Goal: Find specific page/section: Find specific page/section

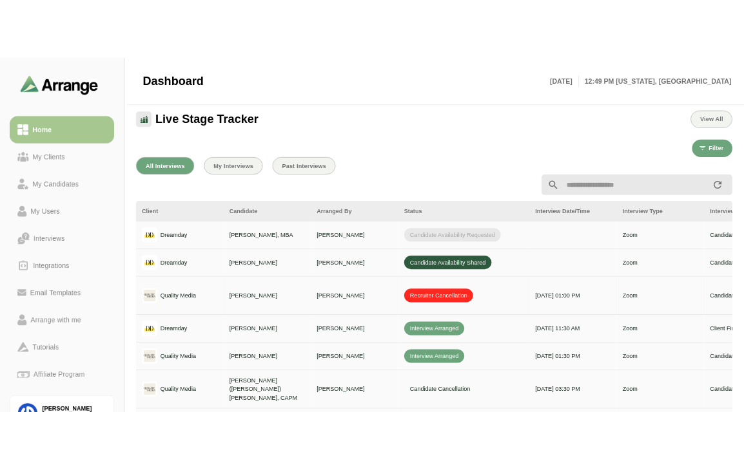
scroll to position [0, 468]
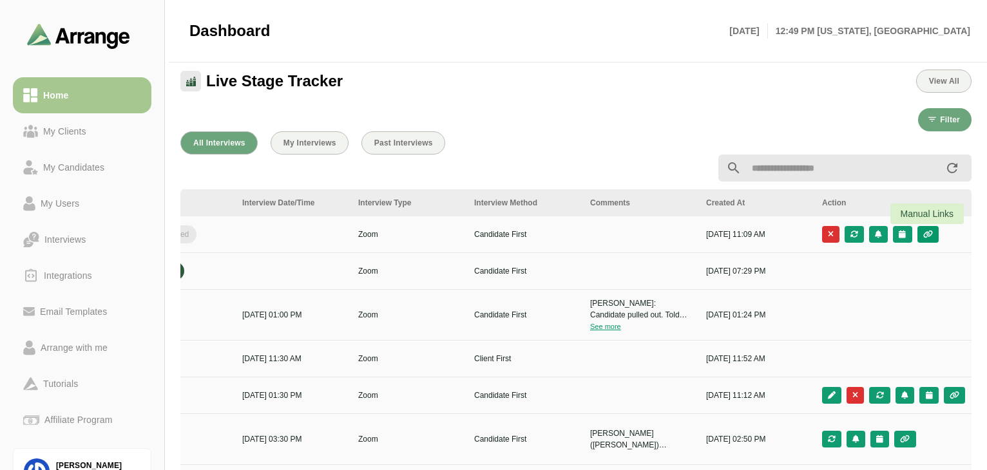
click at [743, 235] on icon "button" at bounding box center [928, 235] width 11 height 8
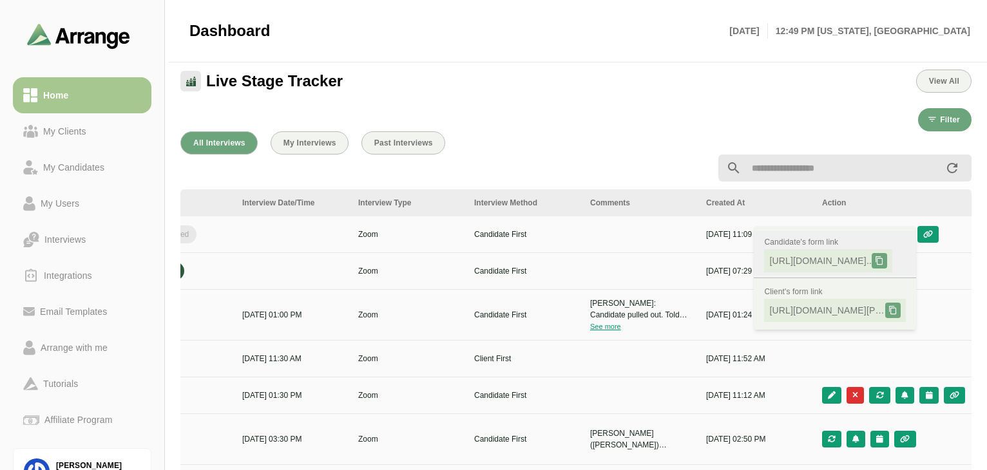
click at [743, 262] on span "[URL][DOMAIN_NAME].." at bounding box center [820, 261] width 102 height 13
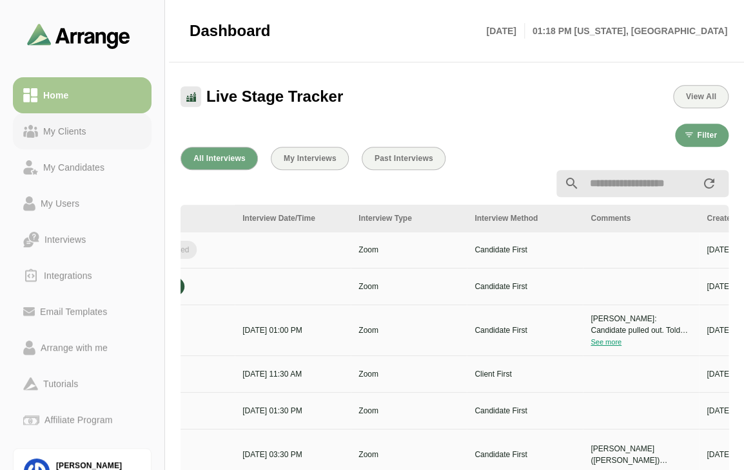
click at [57, 140] on link "My Clients" at bounding box center [82, 131] width 139 height 36
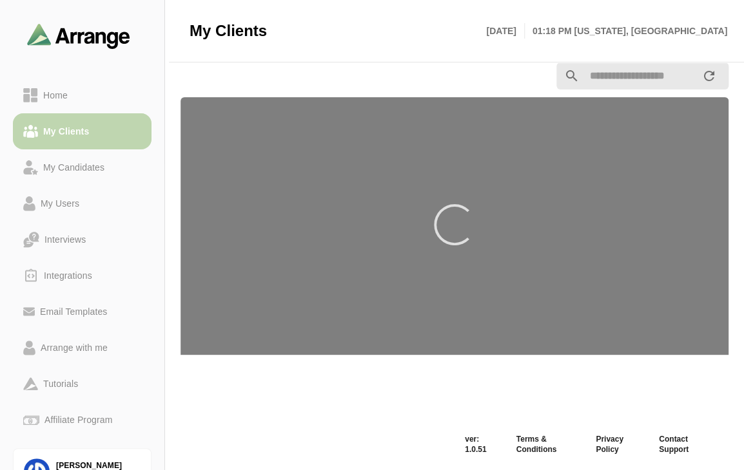
scroll to position [15, 0]
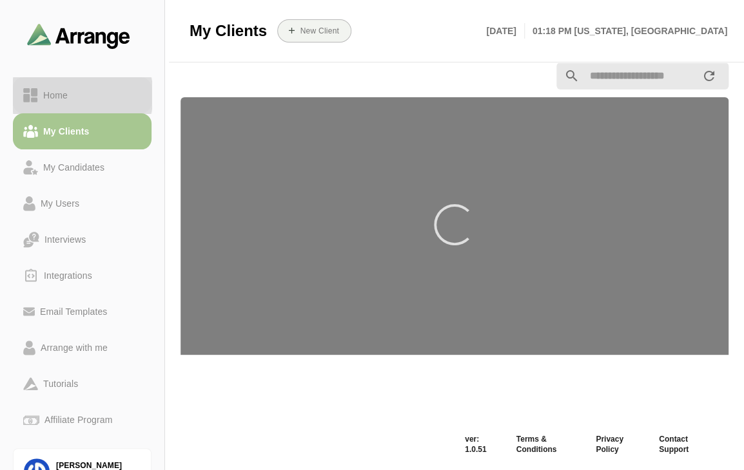
click at [72, 84] on link "Home" at bounding box center [82, 95] width 139 height 36
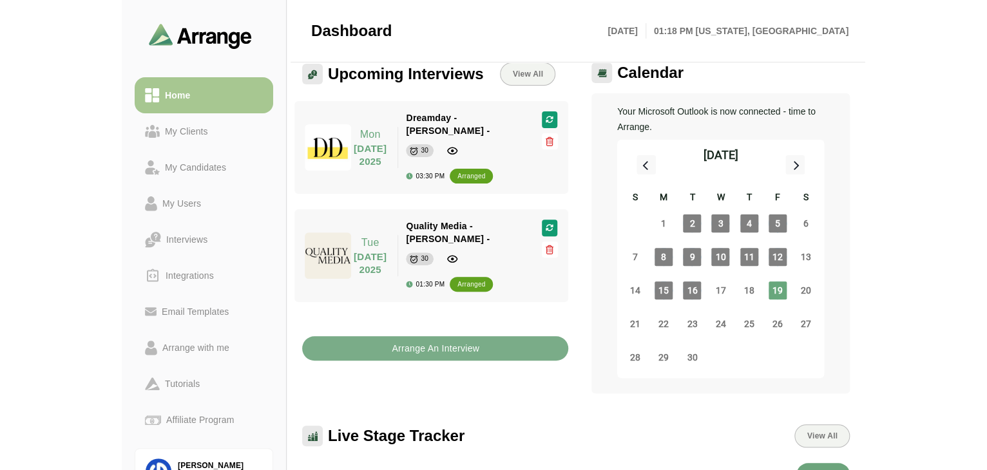
scroll to position [346, 0]
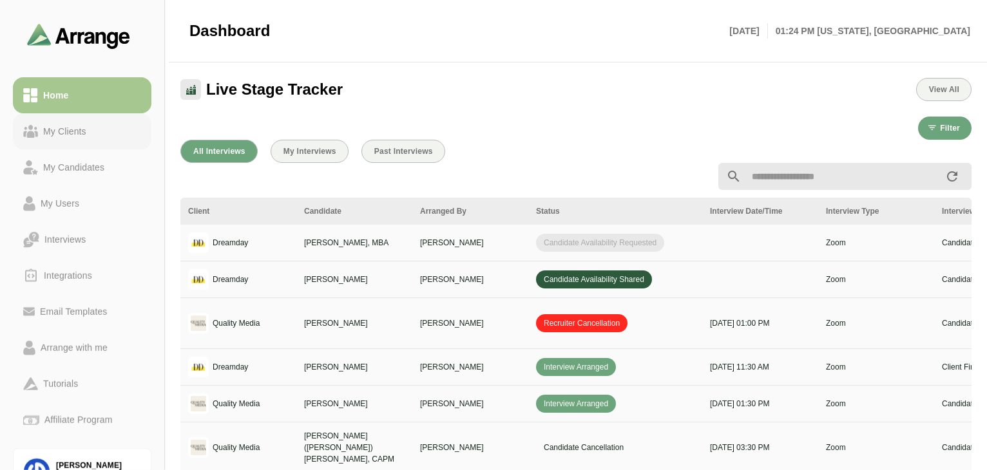
click at [81, 130] on div "My Clients" at bounding box center [64, 131] width 53 height 15
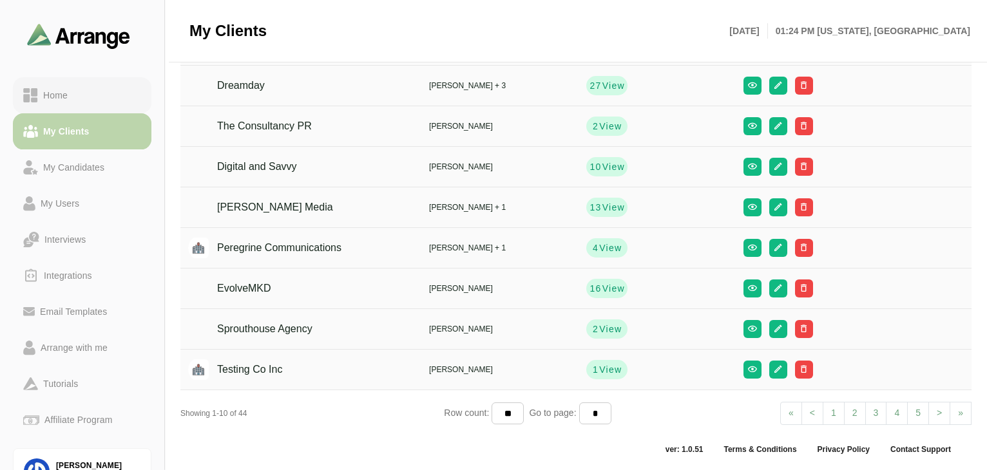
scroll to position [153, 0]
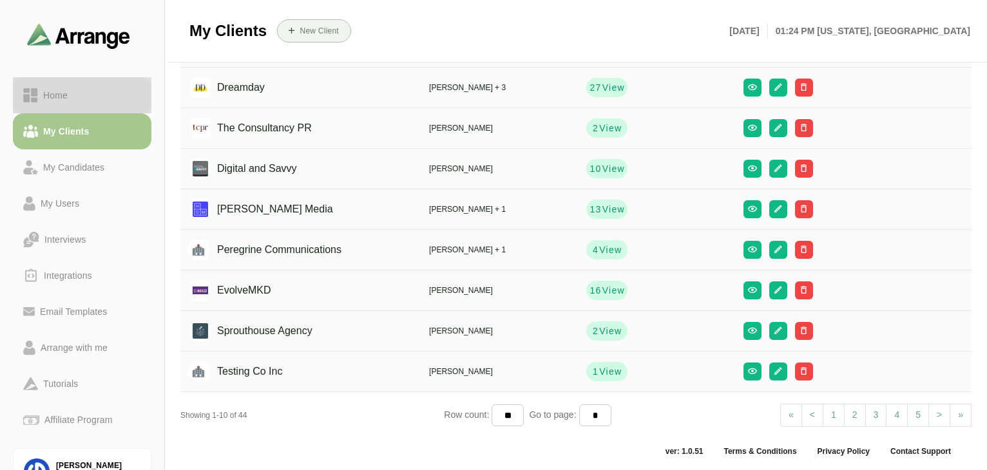
click at [69, 94] on div "Home" at bounding box center [55, 95] width 35 height 15
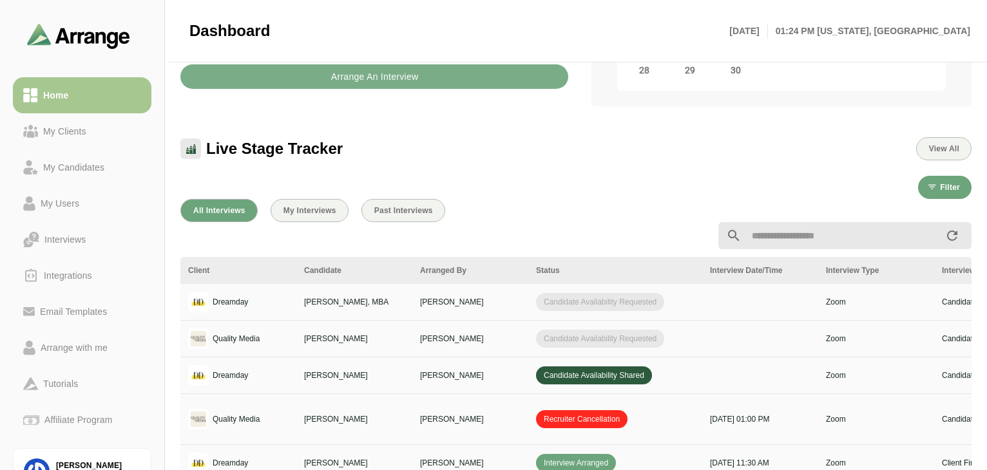
scroll to position [0, 468]
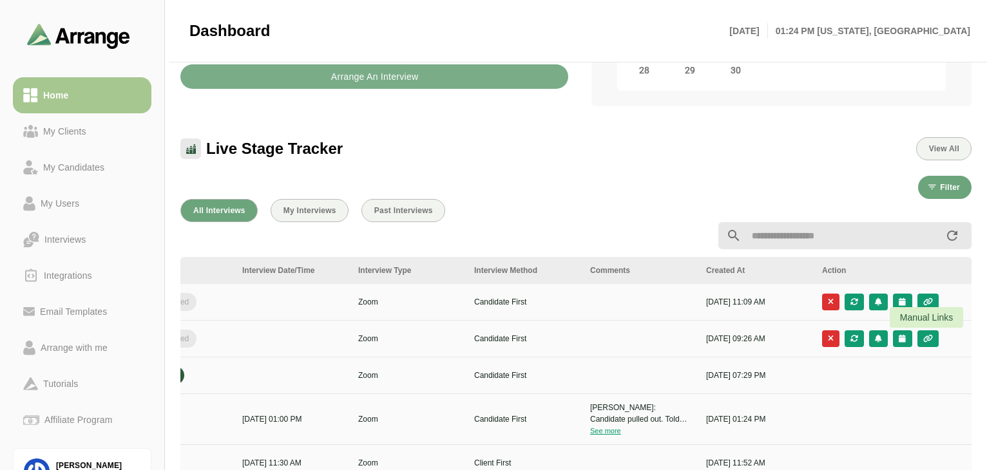
drag, startPoint x: 931, startPoint y: 341, endPoint x: 627, endPoint y: 164, distance: 351.2
click at [627, 164] on div "Live Stage Tracker View All" at bounding box center [576, 141] width 807 height 54
click at [743, 345] on button "button" at bounding box center [928, 339] width 21 height 17
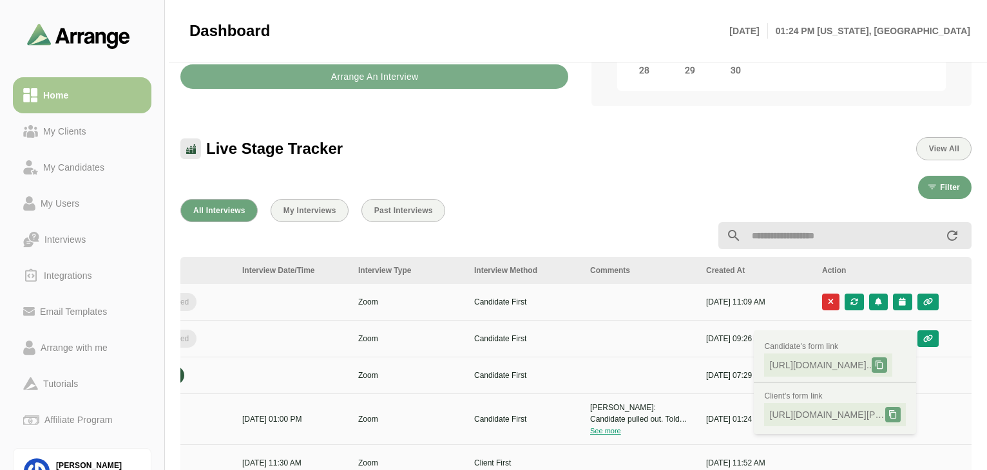
click at [650, 160] on div "Live Stage Tracker View All" at bounding box center [576, 141] width 807 height 54
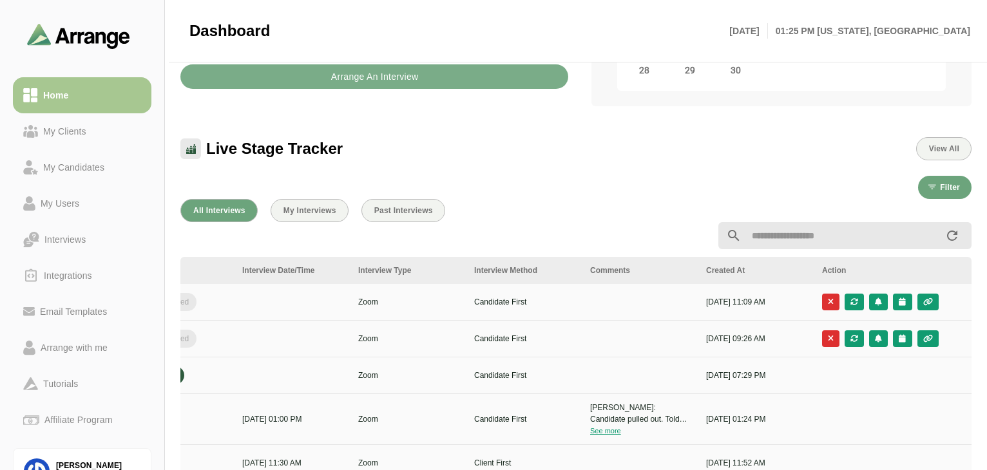
click at [622, 225] on div at bounding box center [576, 236] width 807 height 43
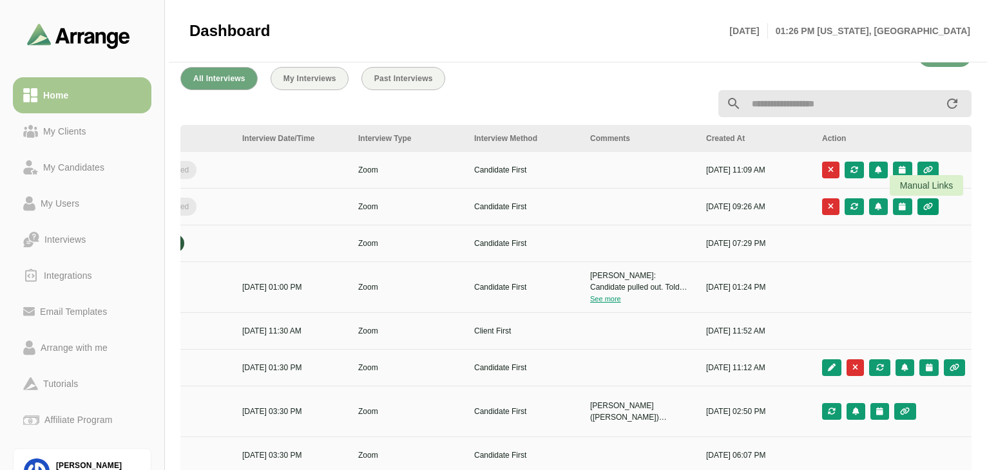
click at [743, 206] on icon "button" at bounding box center [928, 207] width 11 height 8
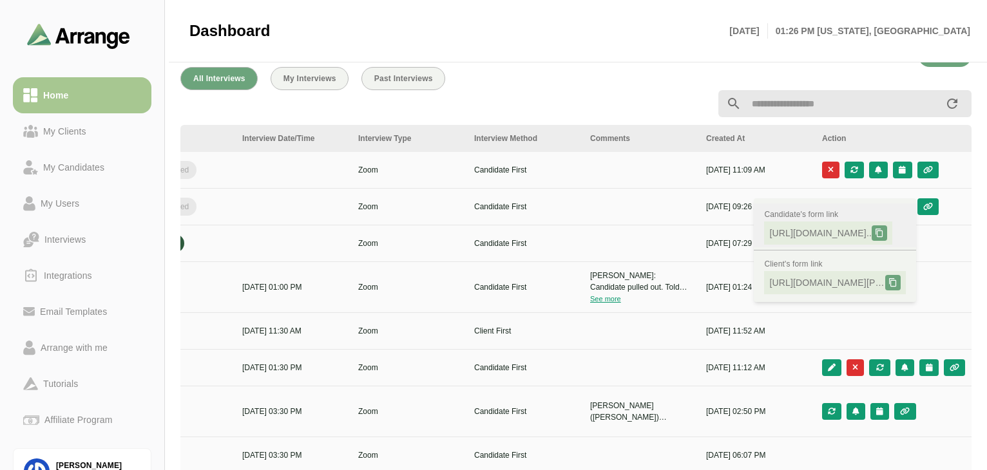
click at [743, 235] on span "[URL][DOMAIN_NAME].." at bounding box center [820, 233] width 102 height 13
